Goal: Information Seeking & Learning: Check status

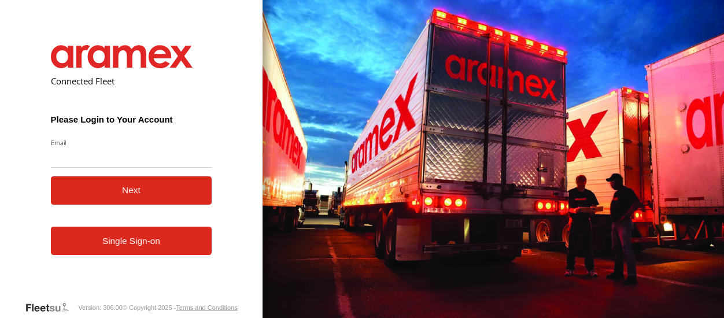
type input "**********"
click at [181, 184] on button "Next" at bounding box center [131, 190] width 161 height 28
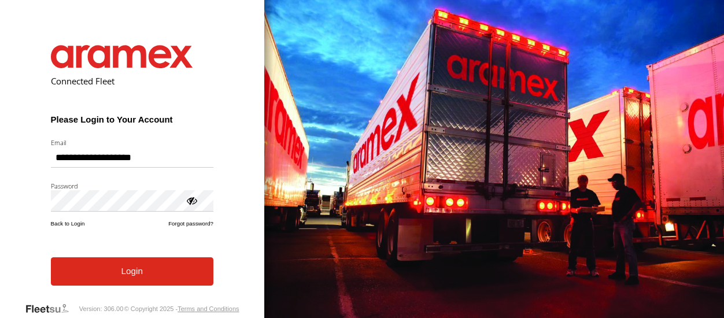
click at [160, 280] on button "Login" at bounding box center [132, 271] width 162 height 28
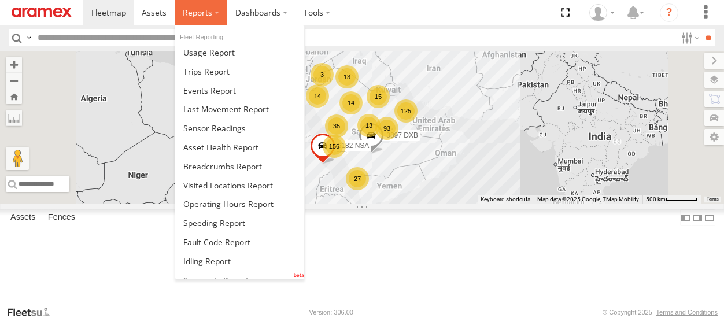
click at [199, 16] on span at bounding box center [197, 12] width 29 height 11
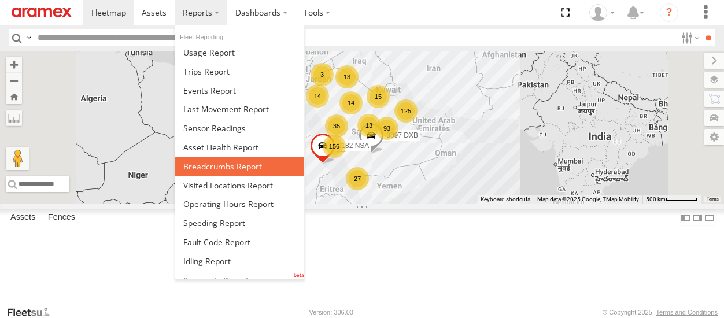
click at [213, 164] on span at bounding box center [222, 166] width 79 height 11
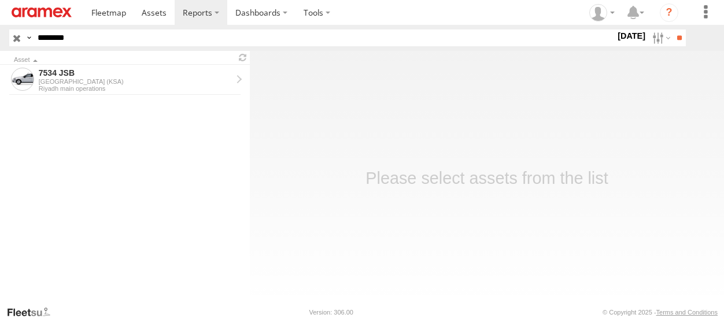
click at [78, 95] on form "7534 JSB Saudi Arabia (KSA) Riyadh main operations" at bounding box center [125, 181] width 250 height 232
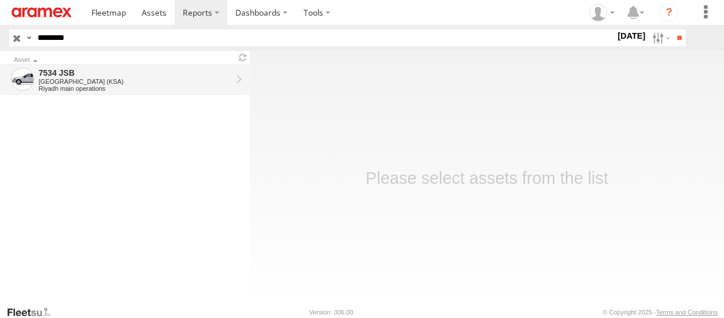
click at [79, 90] on div "Riyadh main operations" at bounding box center [135, 88] width 193 height 7
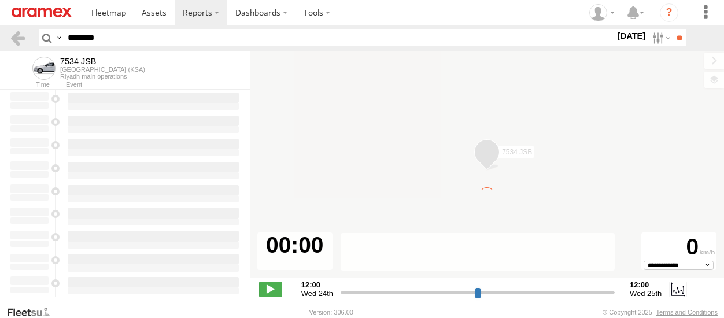
type input "**********"
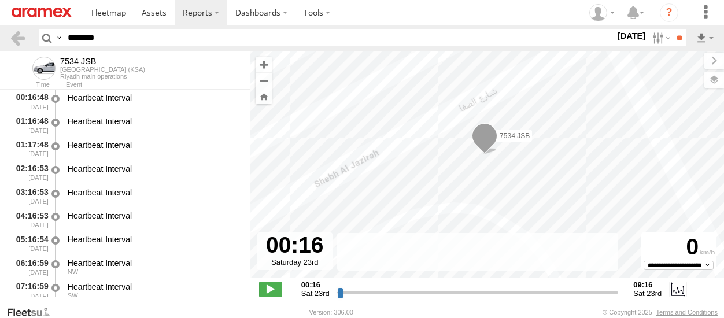
click at [617, 41] on label "23 Aug 25" at bounding box center [631, 35] width 32 height 13
click at [0, 0] on label at bounding box center [0, 0] width 0 height 0
click at [678, 35] on input "**" at bounding box center [678, 37] width 13 height 17
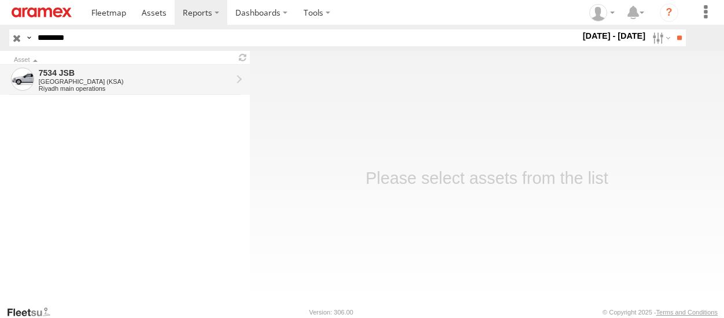
click at [154, 83] on div "[GEOGRAPHIC_DATA] (KSA)" at bounding box center [135, 81] width 193 height 7
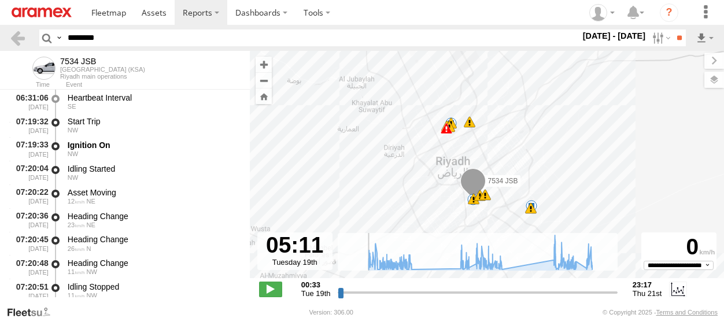
scroll to position [591, 0]
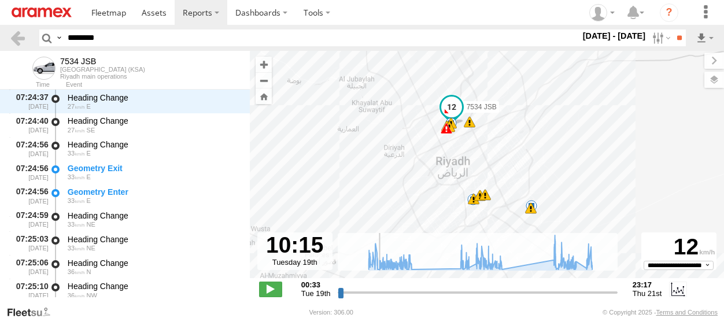
drag, startPoint x: 339, startPoint y: 291, endPoint x: 378, endPoint y: 302, distance: 39.9
click at [378, 298] on input "range" at bounding box center [478, 292] width 280 height 11
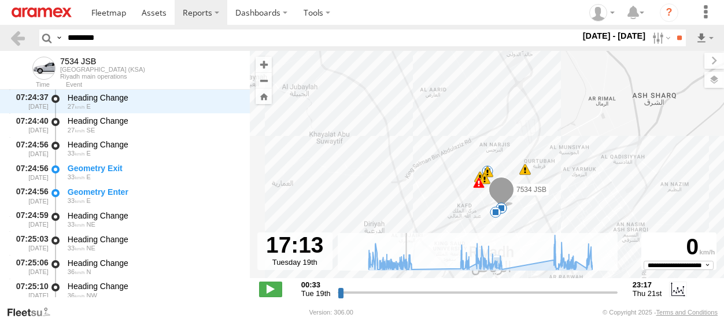
drag, startPoint x: 376, startPoint y: 293, endPoint x: 406, endPoint y: 293, distance: 29.5
click at [406, 293] on input "range" at bounding box center [478, 292] width 280 height 11
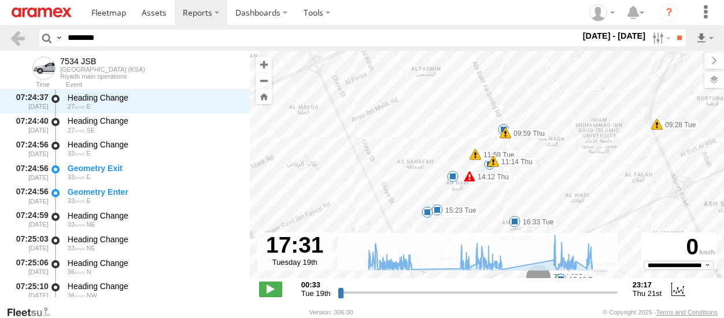
drag, startPoint x: 520, startPoint y: 131, endPoint x: 528, endPoint y: 162, distance: 32.3
click at [528, 162] on label "11:14 Thu" at bounding box center [514, 162] width 43 height 10
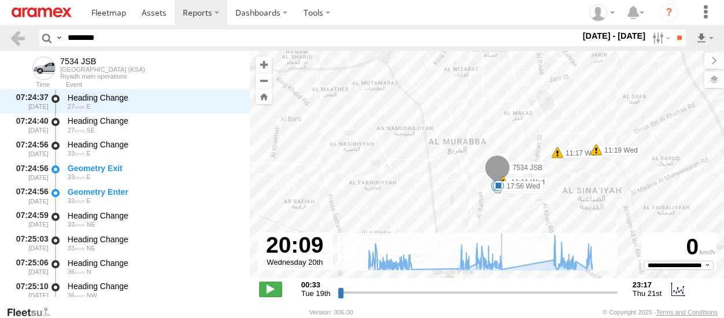
drag, startPoint x: 420, startPoint y: 294, endPoint x: 509, endPoint y: 282, distance: 89.9
type input "**********"
click at [509, 287] on input "range" at bounding box center [478, 292] width 280 height 11
